Goal: Task Accomplishment & Management: Complete application form

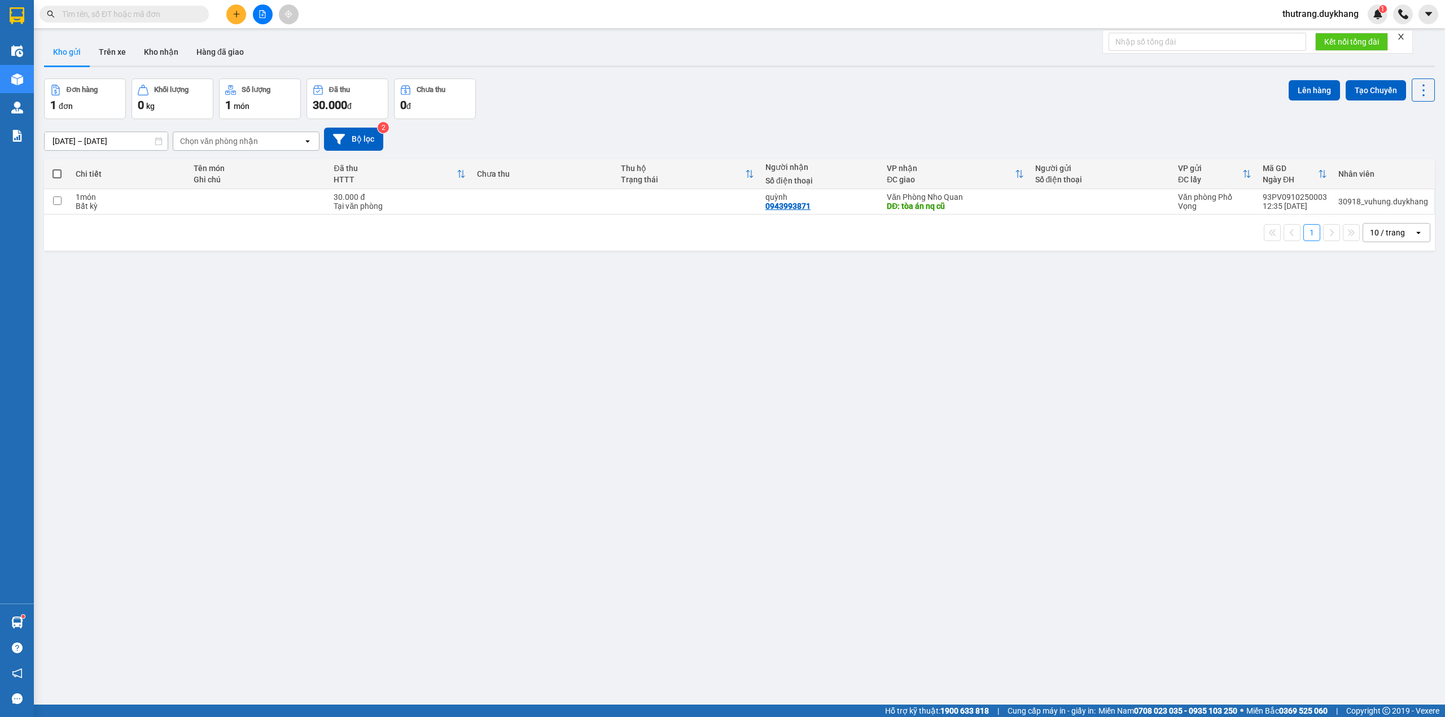
click at [165, 10] on input "text" at bounding box center [128, 14] width 133 height 12
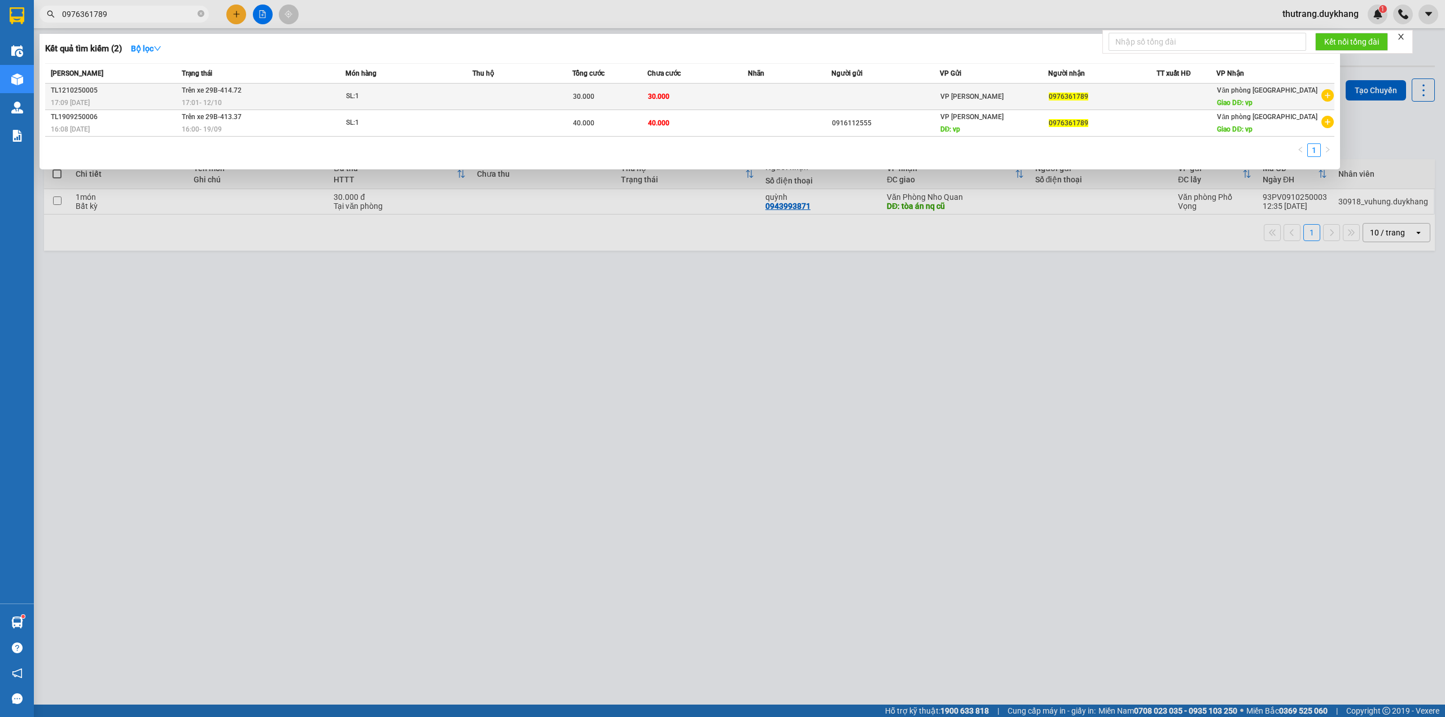
type input "0976361789"
click at [270, 93] on td "Trên xe 29B-414.72 17:01 [DATE]" at bounding box center [262, 97] width 167 height 27
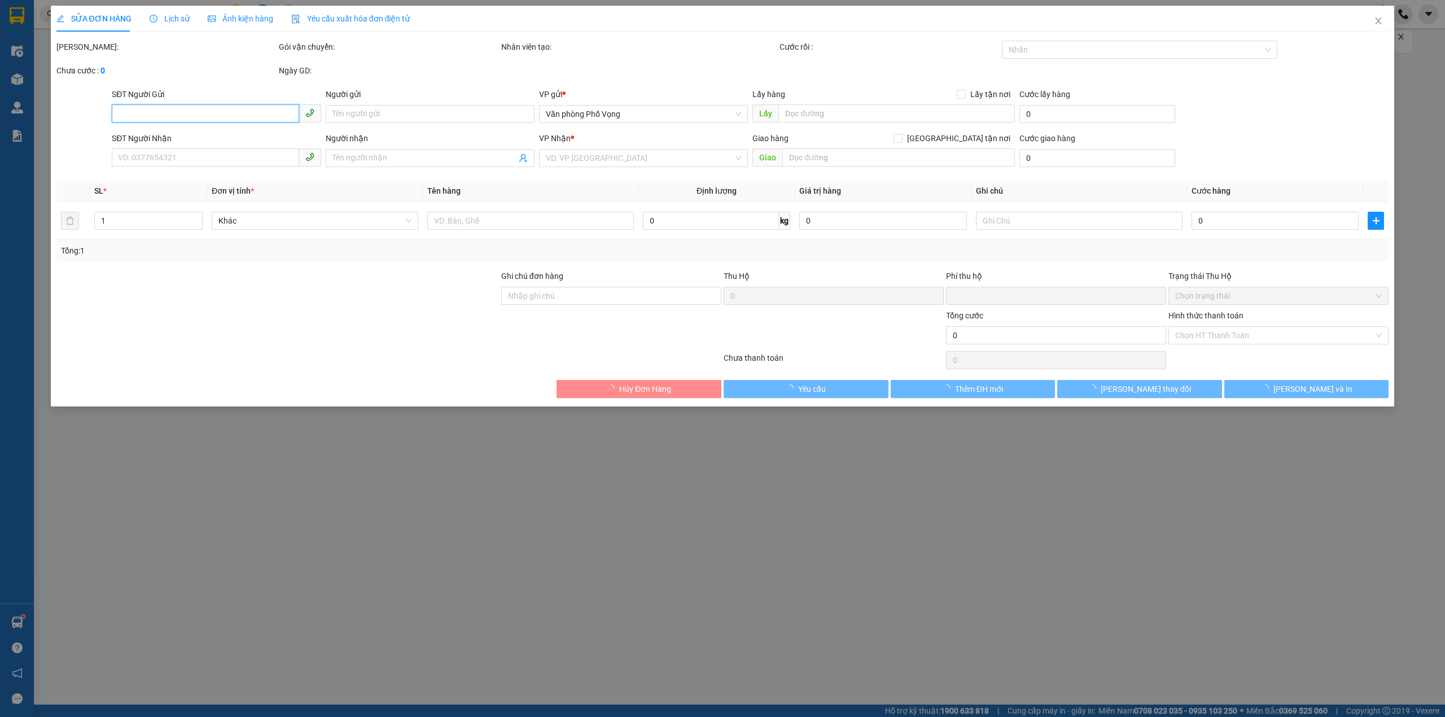
type input "0976361789"
type input "vp"
type input "30.000"
type input "0"
type input "30.000"
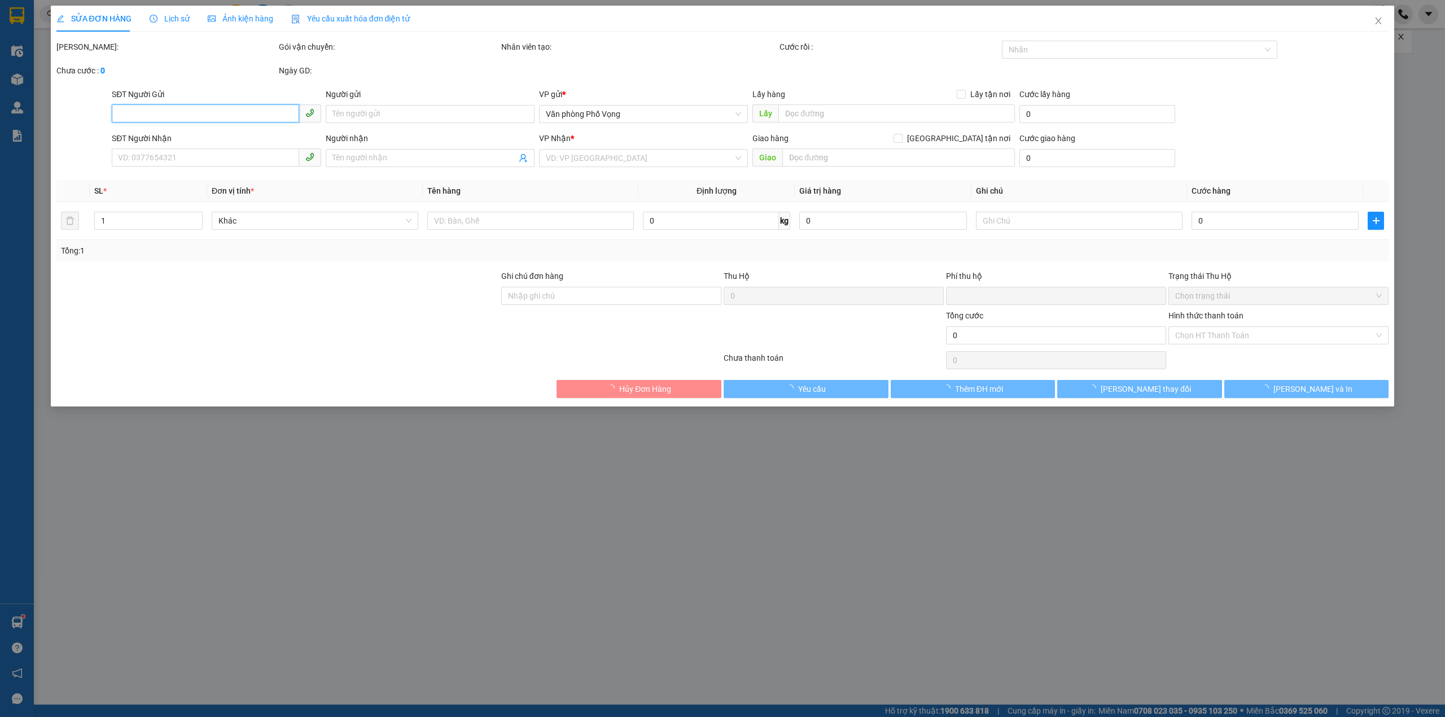
type input "30.000"
